Goal: Check status

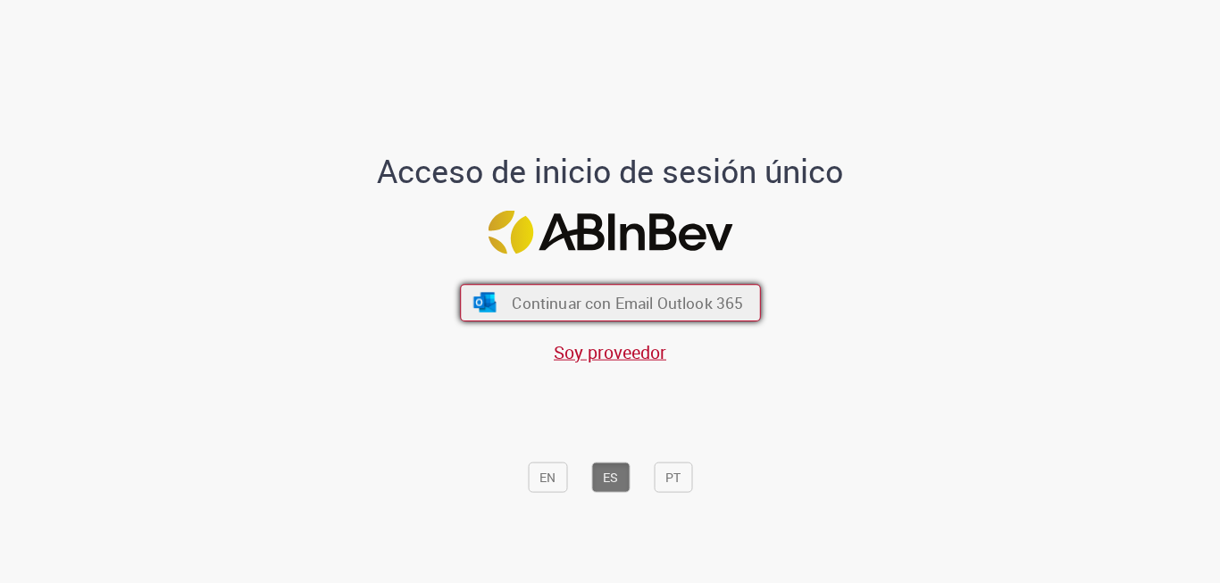
click at [598, 295] on span "Continuar con Email Outlook 365" at bounding box center [627, 302] width 231 height 21
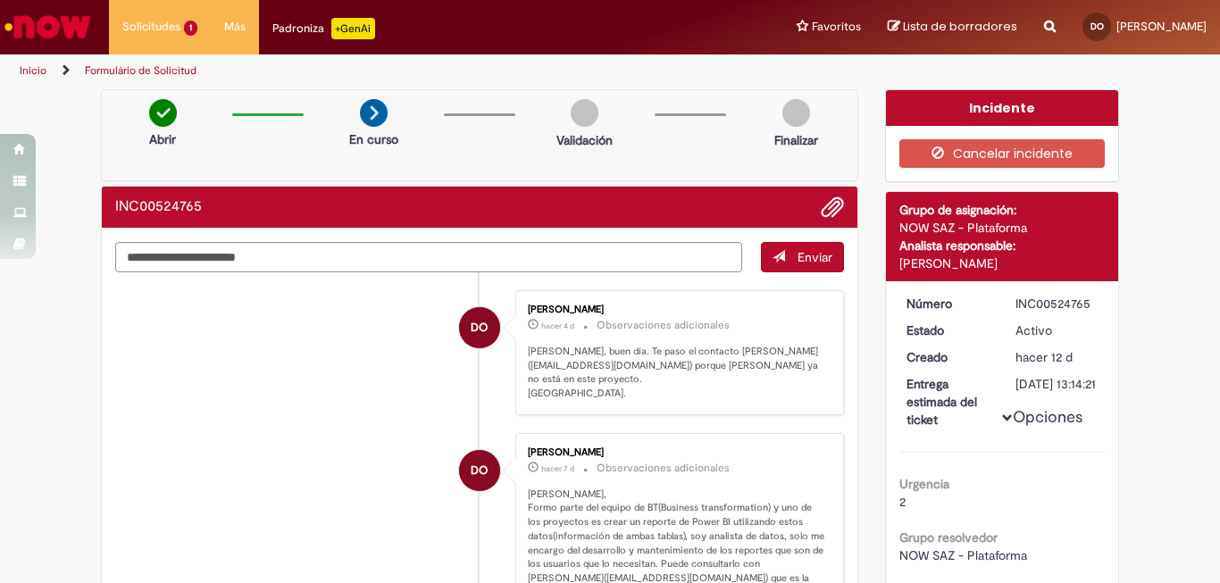
drag, startPoint x: 894, startPoint y: 260, endPoint x: 952, endPoint y: 259, distance: 58.1
click at [952, 259] on div "Joao Viana" at bounding box center [1002, 264] width 206 height 18
copy div "Joao Viana"
